Goal: Task Accomplishment & Management: Manage account settings

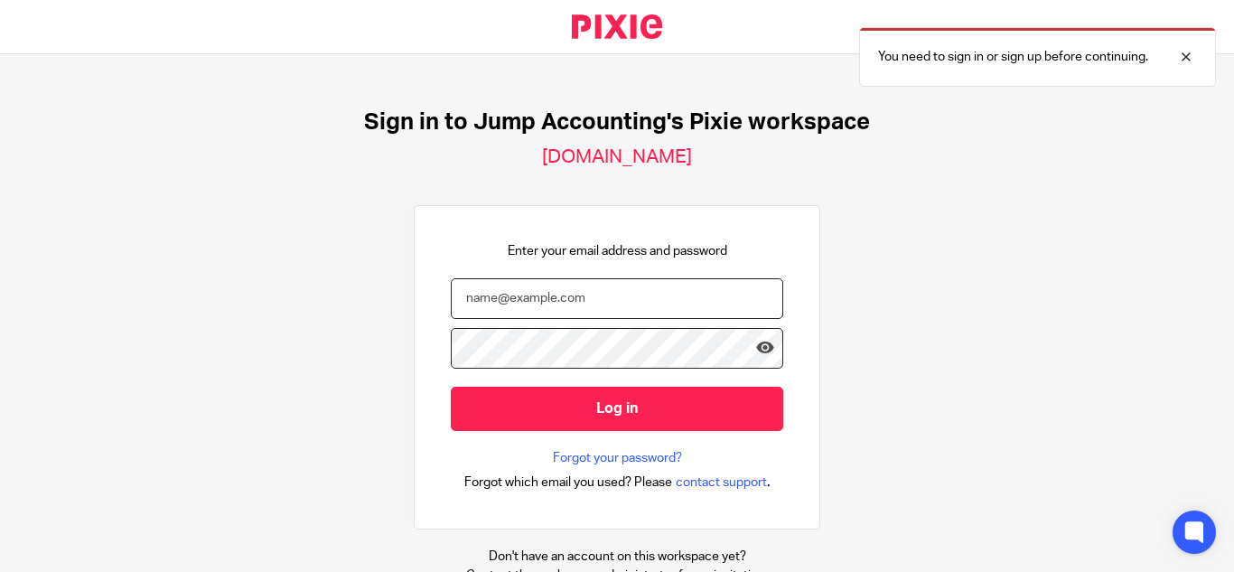
click at [599, 316] on input "email" at bounding box center [617, 298] width 332 height 41
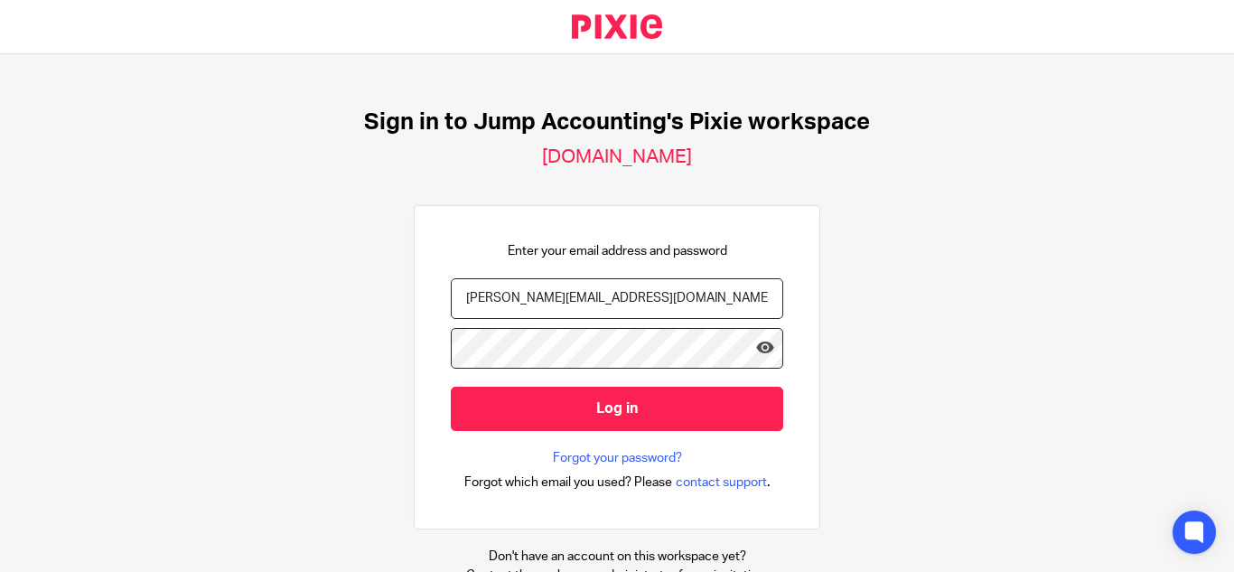
type input "dharshini.s@therisegroup.co.uk"
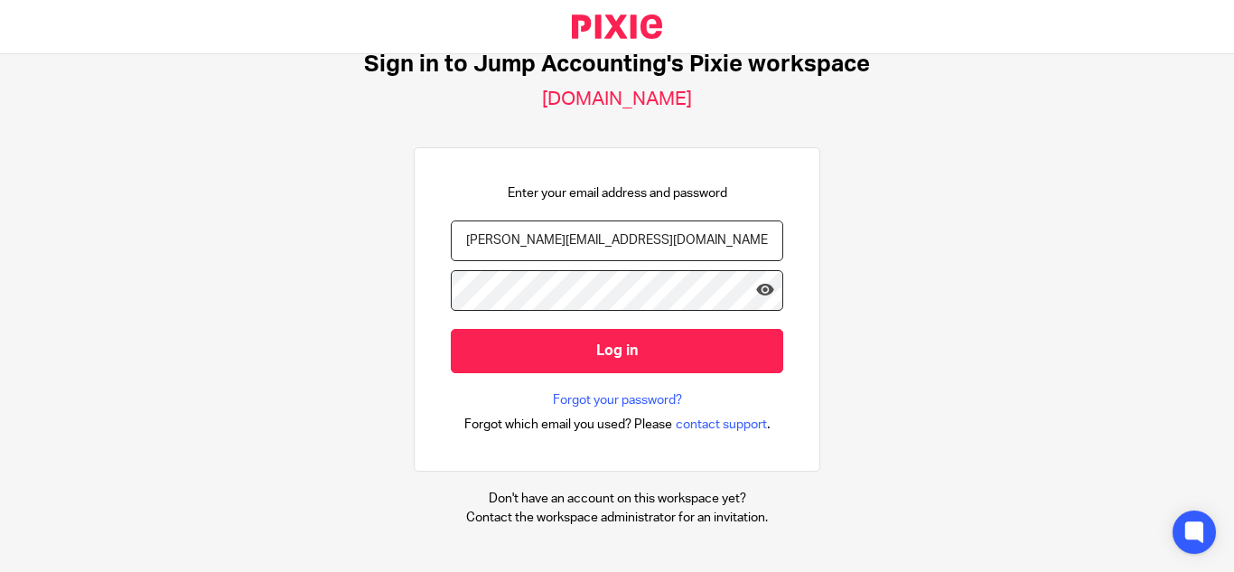
scroll to position [67, 0]
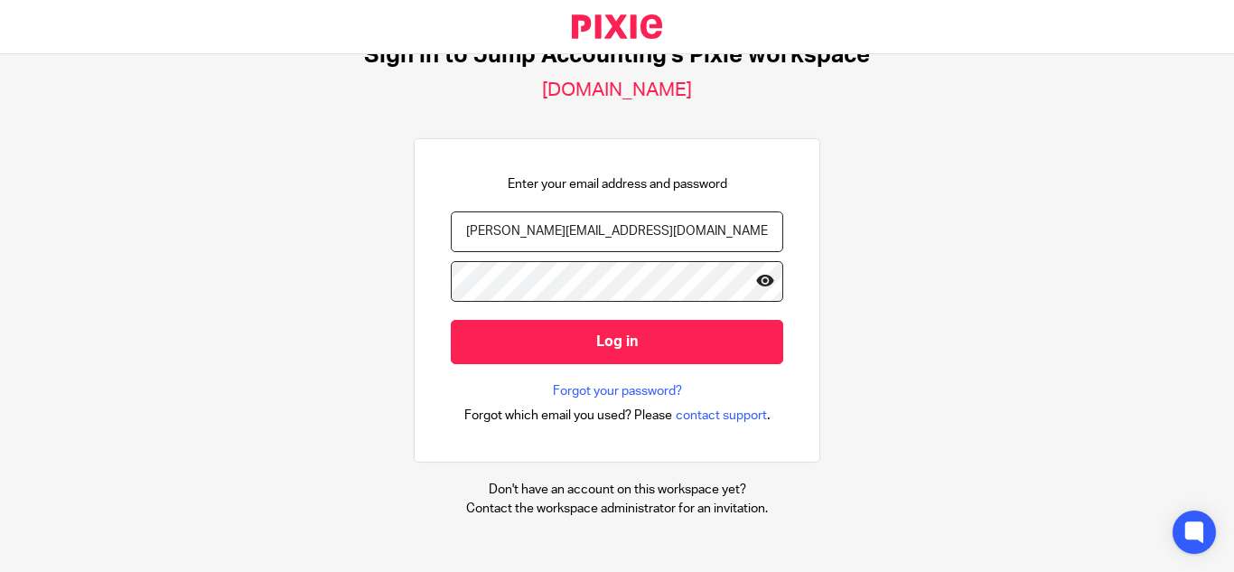
click at [756, 280] on icon at bounding box center [765, 281] width 18 height 18
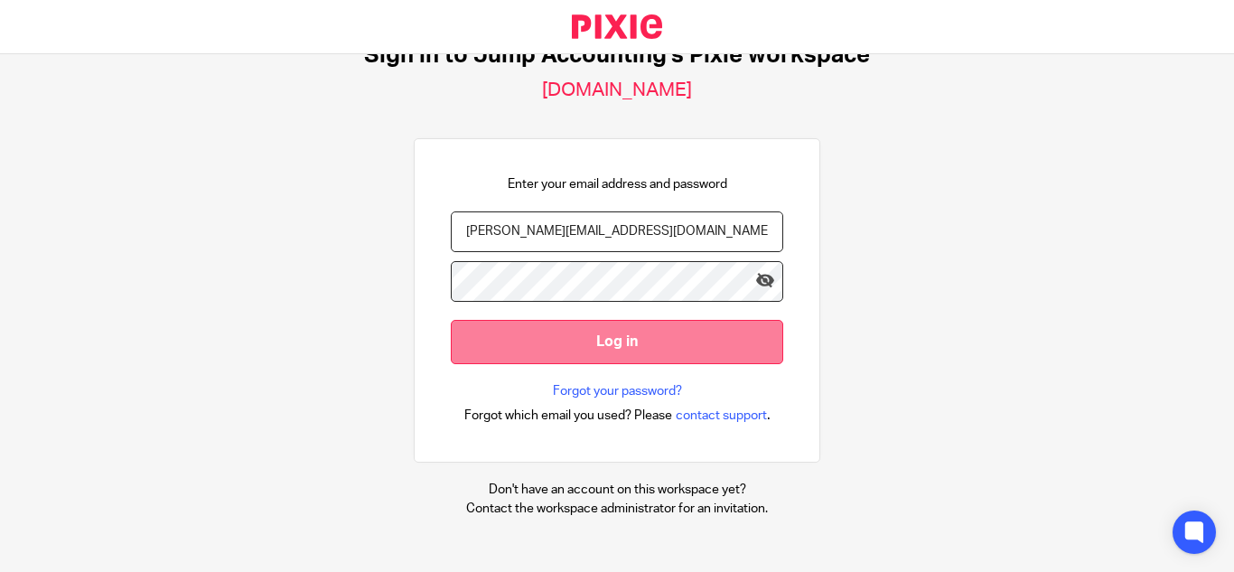
click at [491, 359] on input "Log in" at bounding box center [617, 342] width 332 height 44
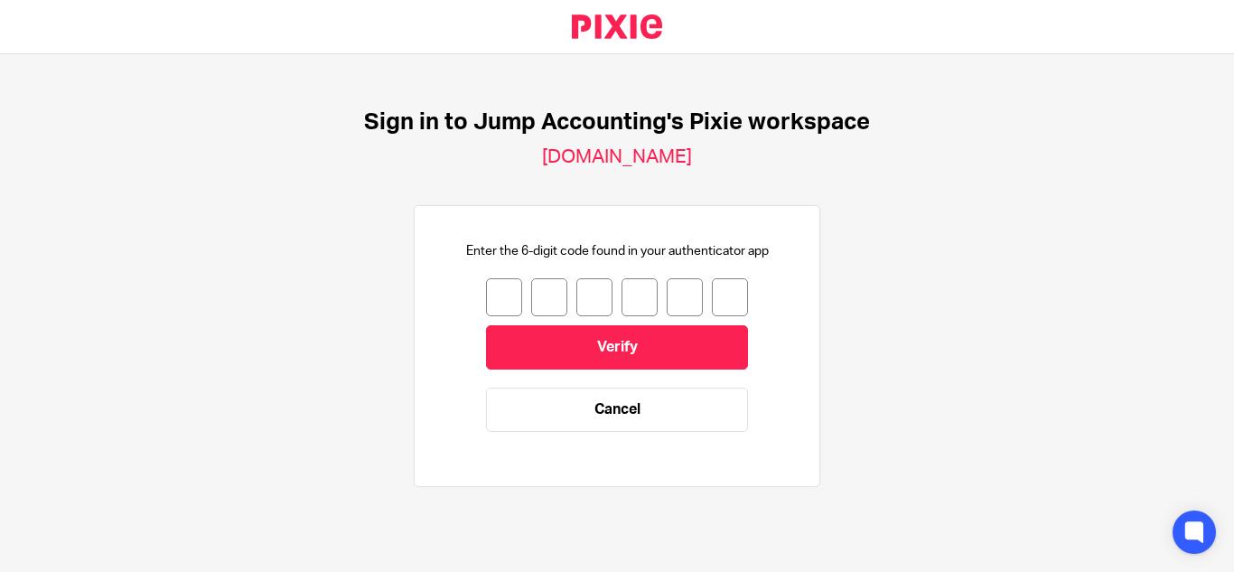
click at [488, 304] on input "number" at bounding box center [504, 297] width 36 height 38
type input "1"
type input "4"
type input "8"
type input "7"
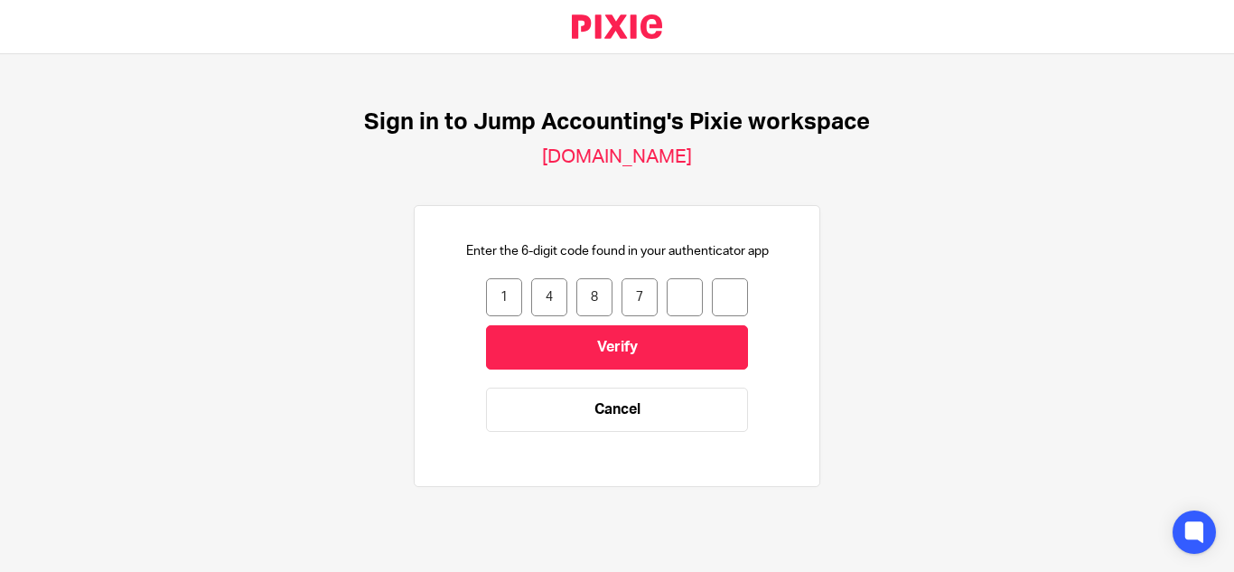
type input "7"
type input "0"
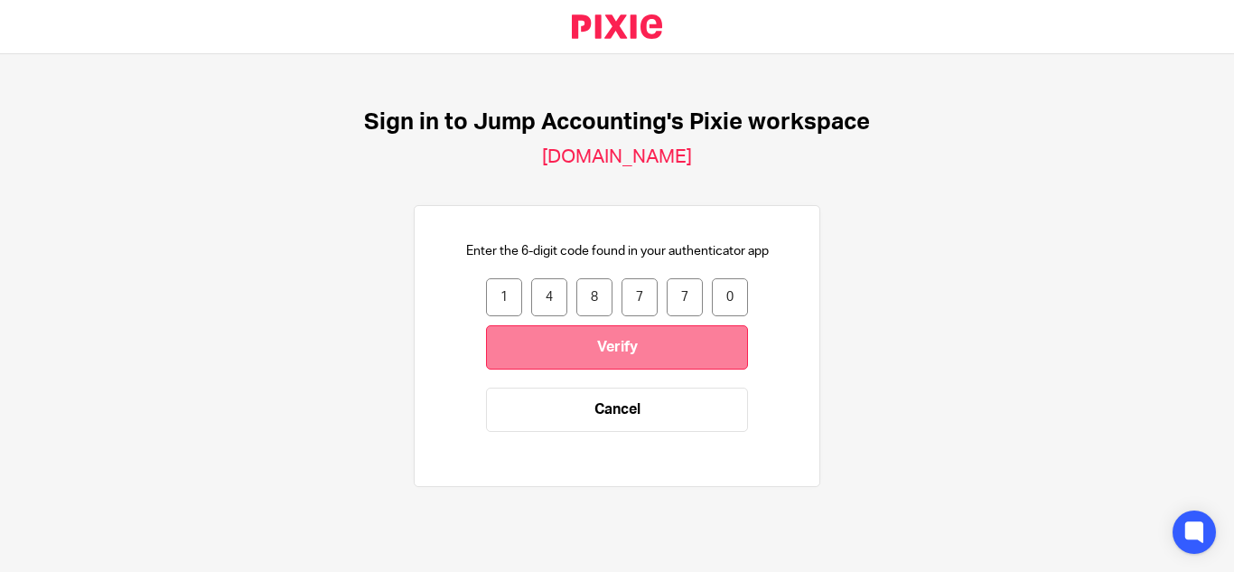
click at [579, 344] on input "Verify" at bounding box center [617, 347] width 262 height 44
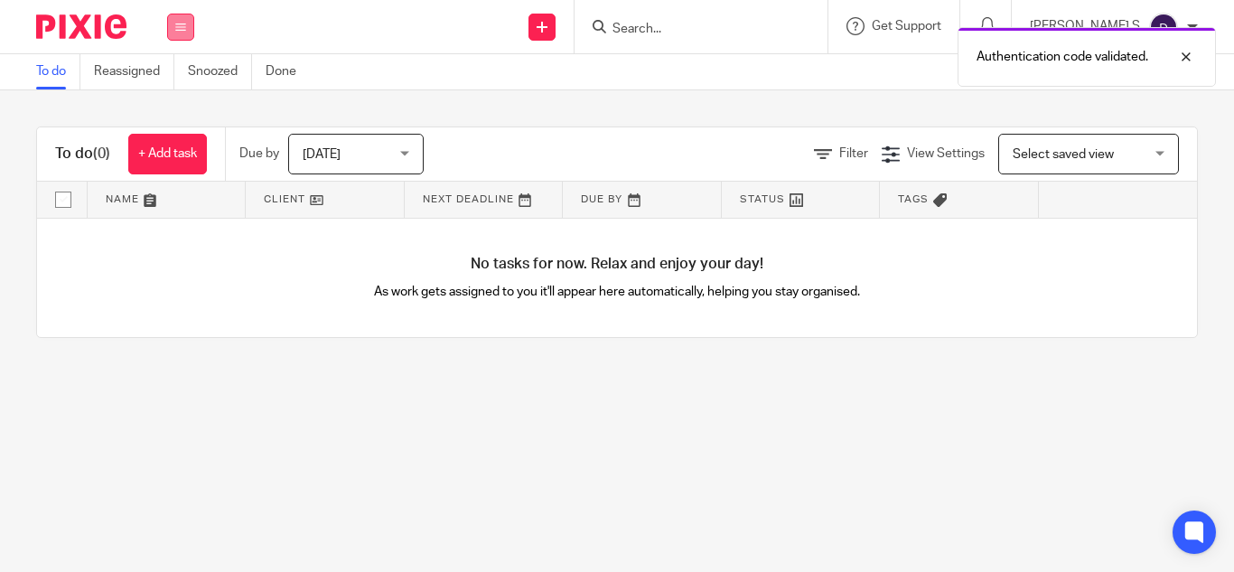
click at [173, 26] on button at bounding box center [180, 27] width 27 height 27
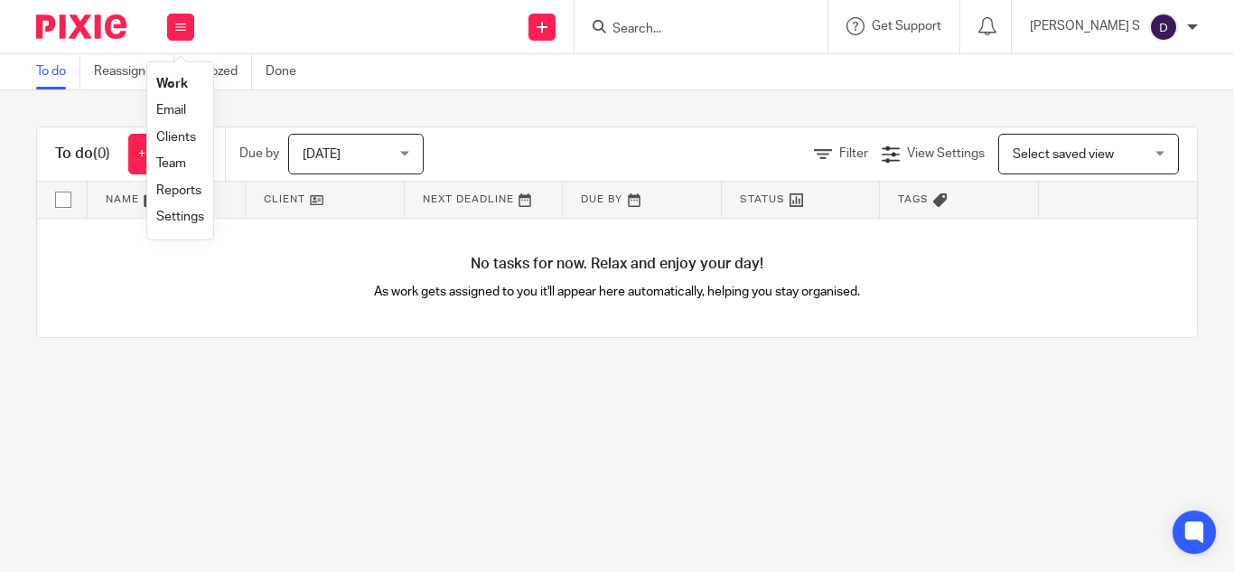
click at [636, 107] on div "To do (0) + Add task Due by [DATE] [DATE] [DATE] [DATE] This week Next week Thi…" at bounding box center [617, 232] width 1234 height 284
click at [1198, 29] on div "[PERSON_NAME] S My profile Email integration Logout" at bounding box center [1114, 26] width 204 height 53
click at [1192, 26] on div at bounding box center [1192, 27] width 11 height 11
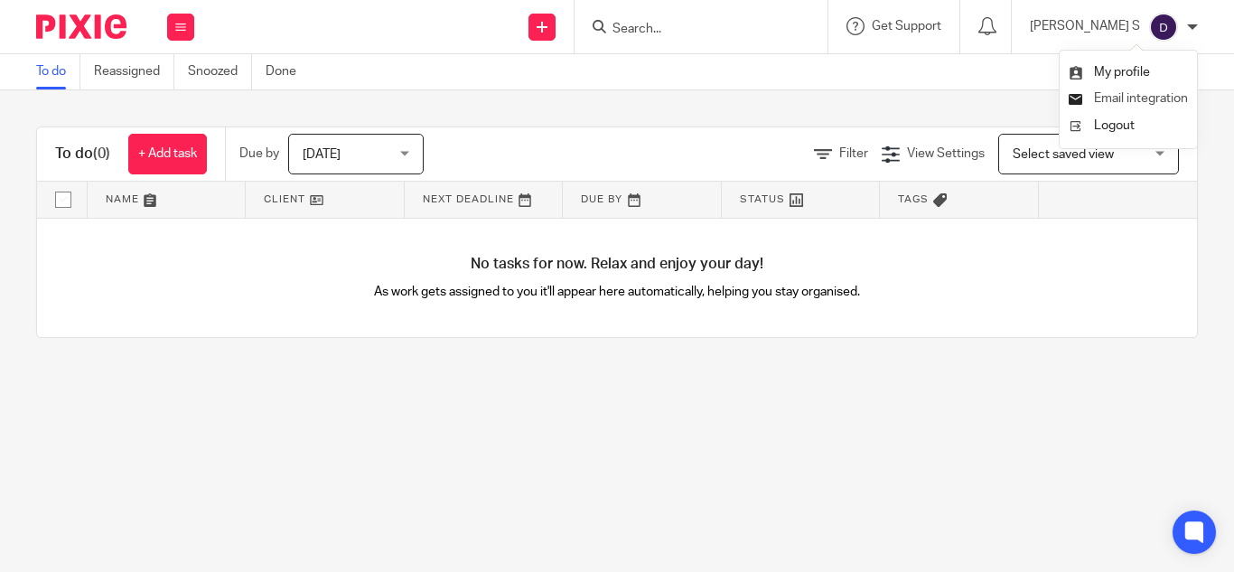
click at [1117, 98] on span "Email integration" at bounding box center [1141, 98] width 94 height 13
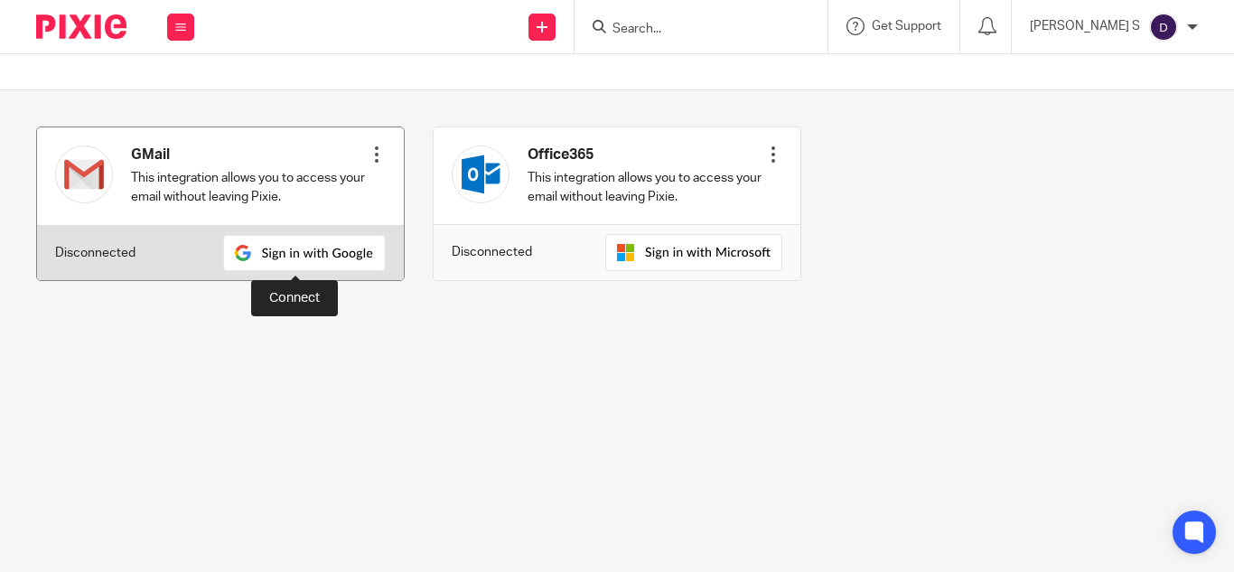
click at [331, 249] on img at bounding box center [304, 253] width 163 height 36
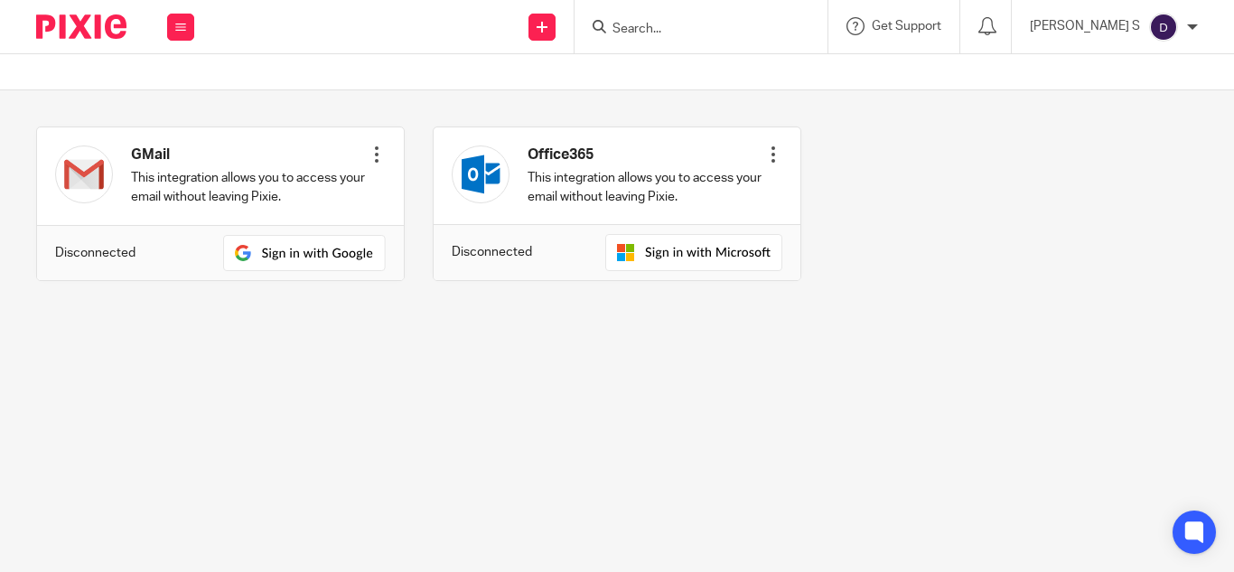
click at [1194, 25] on div at bounding box center [1192, 27] width 11 height 11
click at [1144, 65] on li "My profile" at bounding box center [1128, 73] width 119 height 26
click at [1120, 69] on span "My profile" at bounding box center [1122, 72] width 56 height 13
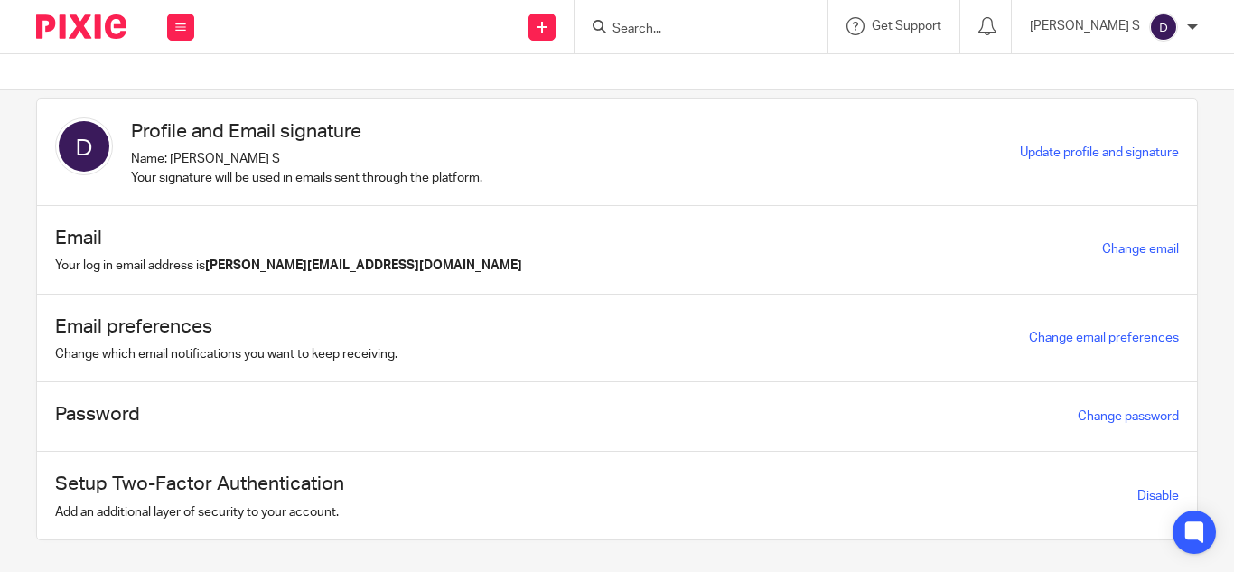
scroll to position [29, 0]
click at [1133, 243] on link "Change email" at bounding box center [1140, 248] width 77 height 13
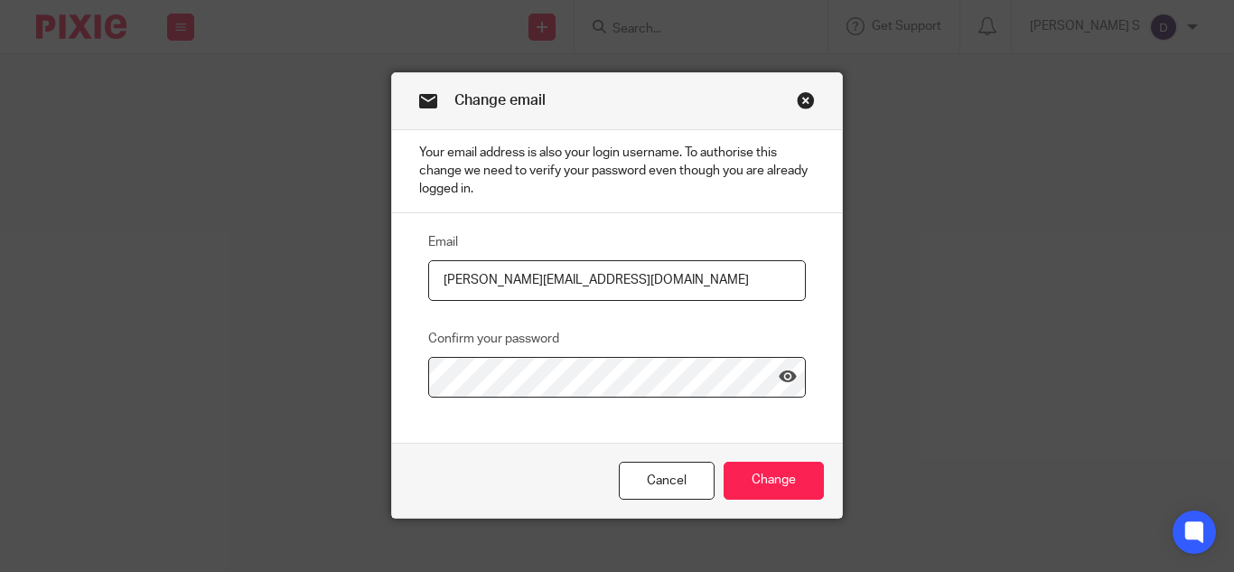
click at [655, 269] on input "[PERSON_NAME][EMAIL_ADDRESS][DOMAIN_NAME]" at bounding box center [617, 280] width 378 height 41
type input "[PERSON_NAME][EMAIL_ADDRESS][DOMAIN_NAME]"
click at [780, 381] on icon at bounding box center [788, 377] width 18 height 18
click at [775, 473] on input "Change" at bounding box center [774, 481] width 100 height 39
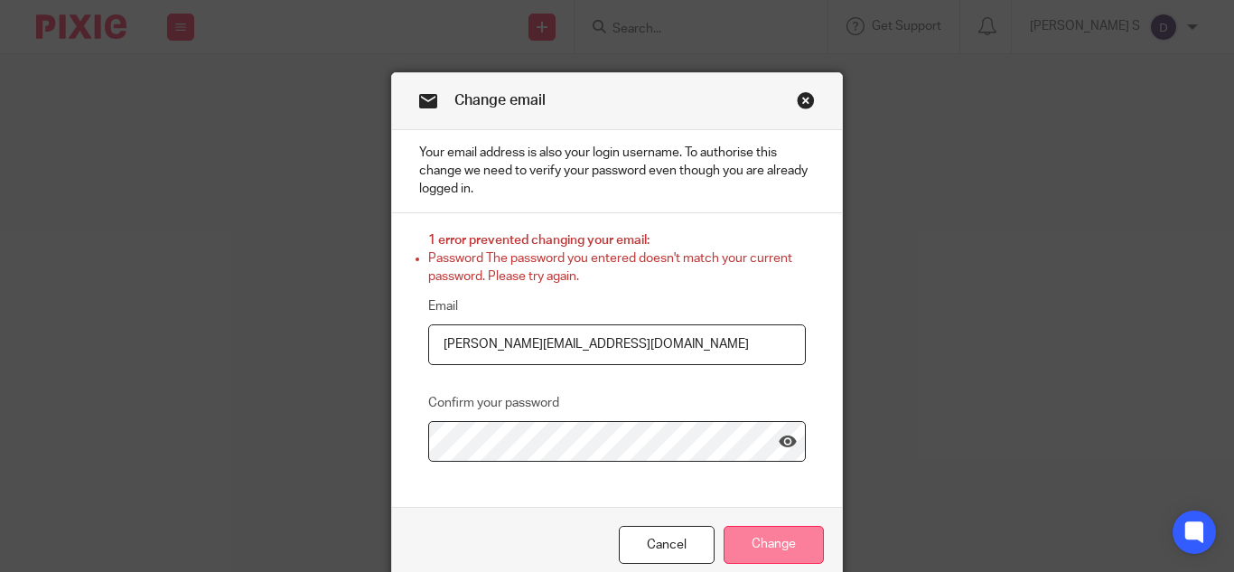
click at [783, 550] on input "Change" at bounding box center [774, 545] width 100 height 39
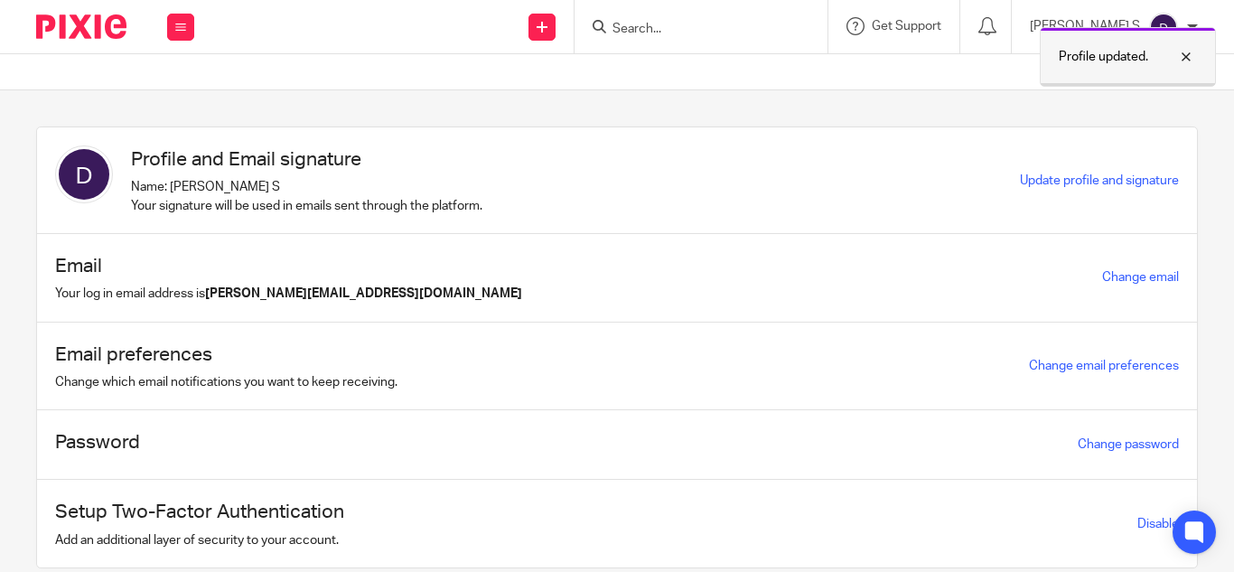
click at [1185, 54] on div at bounding box center [1172, 57] width 49 height 22
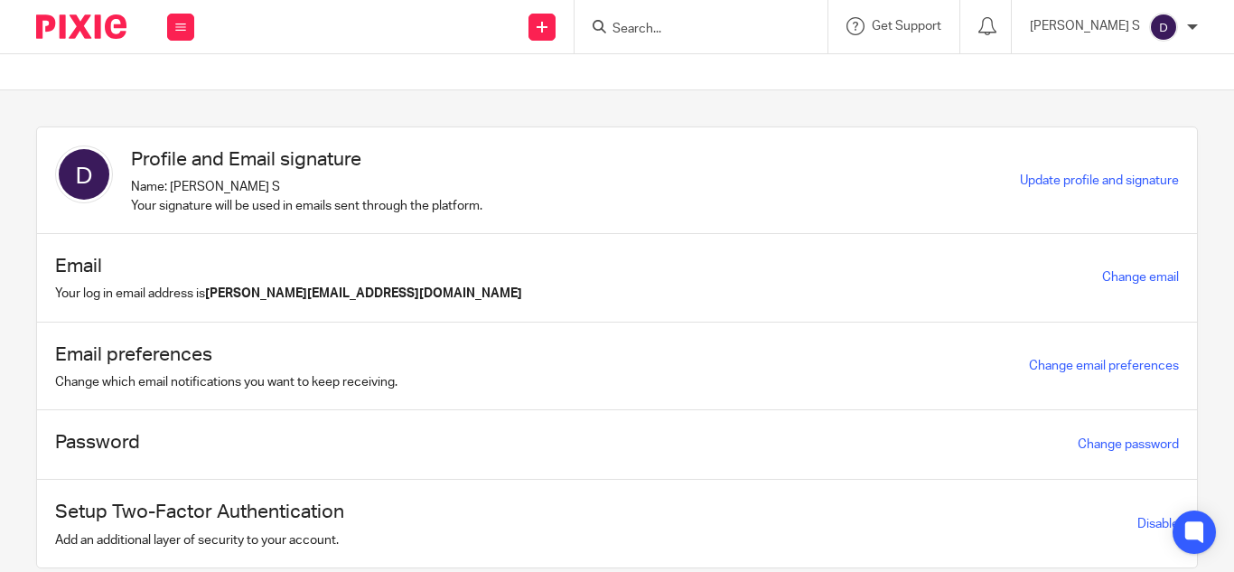
click at [1193, 22] on div at bounding box center [1192, 27] width 11 height 11
click at [1122, 102] on span "Email integration" at bounding box center [1141, 98] width 94 height 13
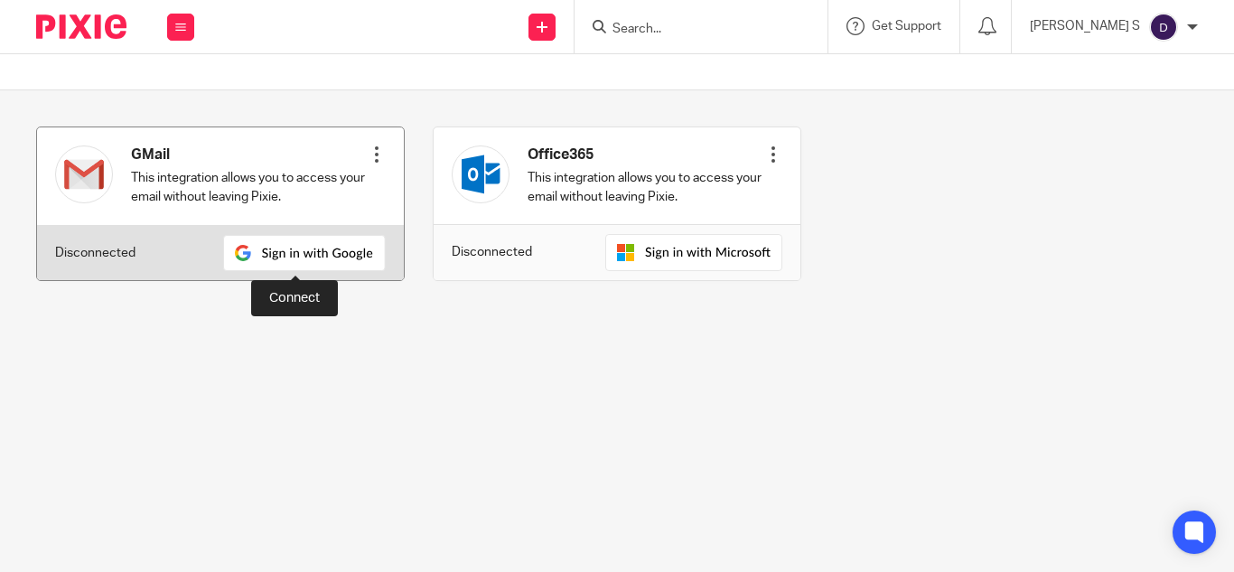
click at [361, 255] on img at bounding box center [304, 253] width 163 height 36
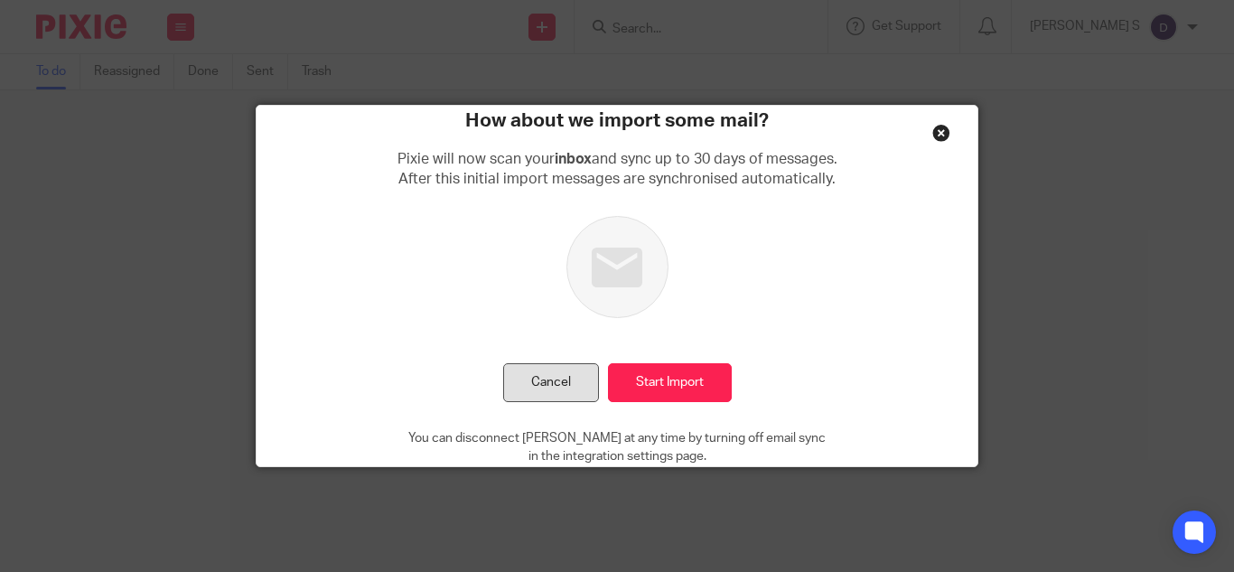
click at [538, 383] on button "Cancel" at bounding box center [551, 382] width 96 height 39
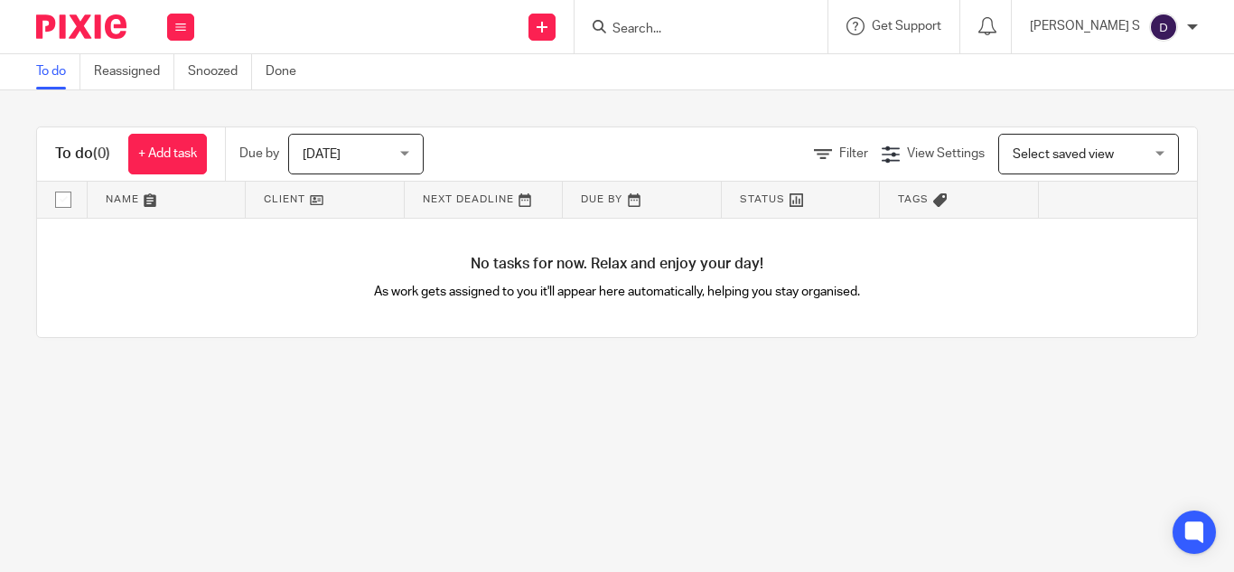
click at [672, 25] on input "Search" at bounding box center [692, 30] width 163 height 16
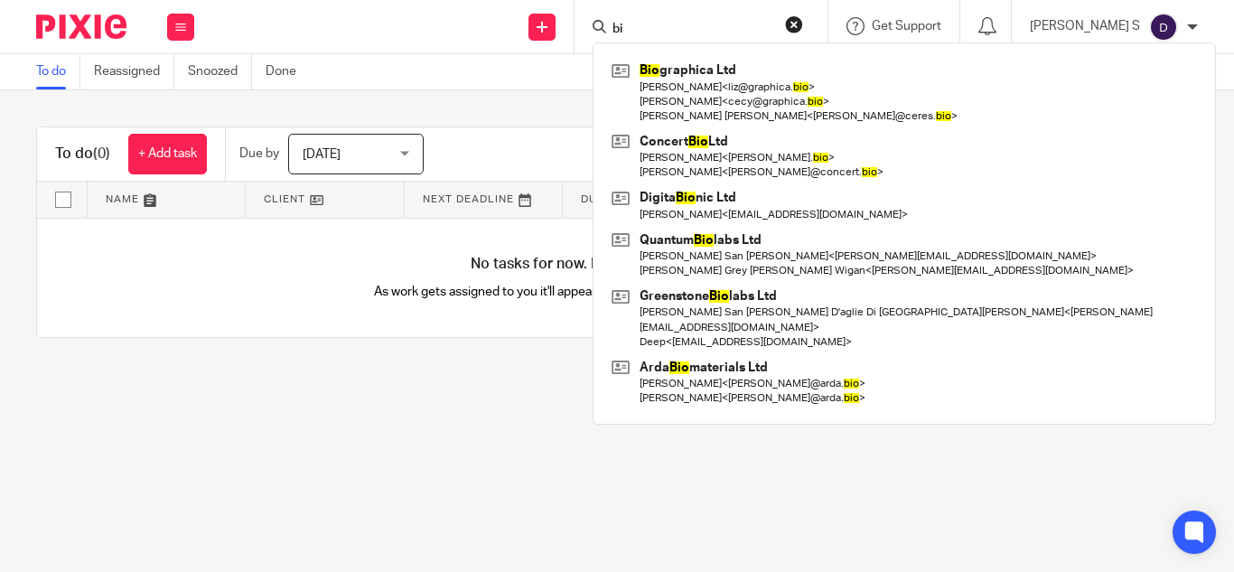
type input "b"
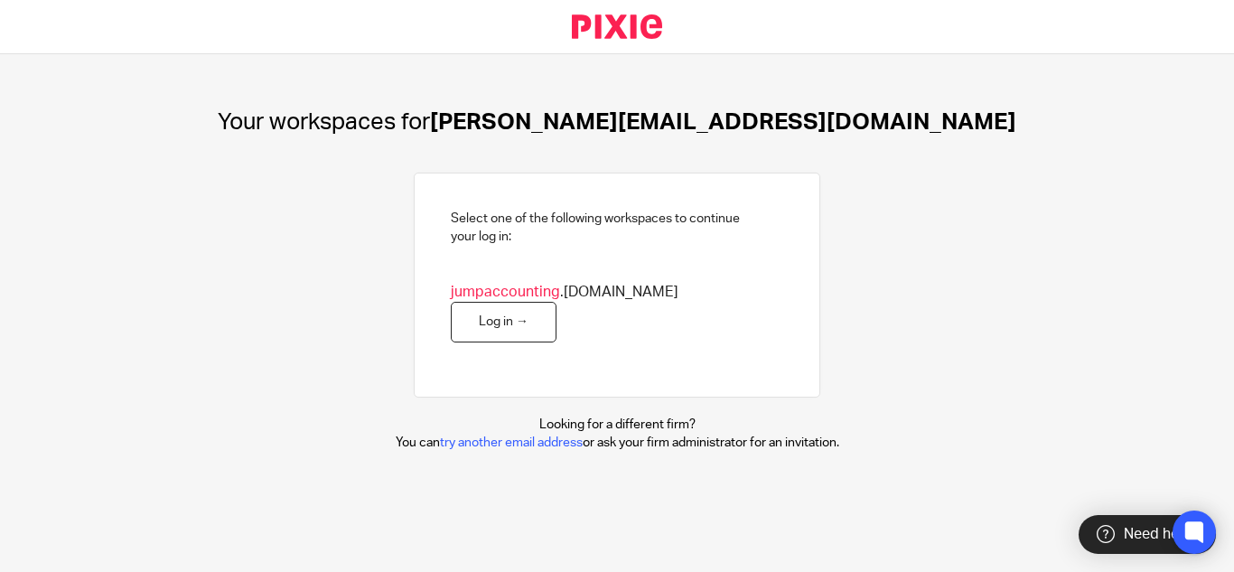
click at [367, 313] on div "Your workspaces for [PERSON_NAME][EMAIL_ADDRESS][DOMAIN_NAME] Select one of the…" at bounding box center [617, 313] width 1234 height 518
